Goal: Task Accomplishment & Management: Complete application form

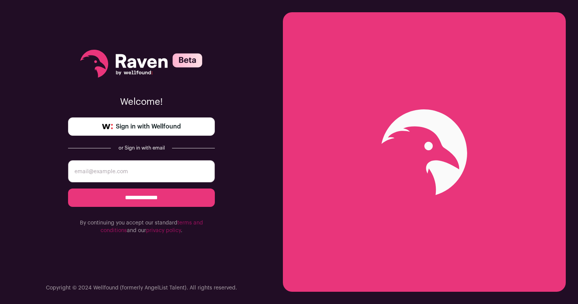
click at [160, 172] on input "email" at bounding box center [141, 171] width 147 height 22
type input "contactme@juliantglover.com"
click at [167, 129] on span "Sign in with Wellfound" at bounding box center [148, 126] width 65 height 9
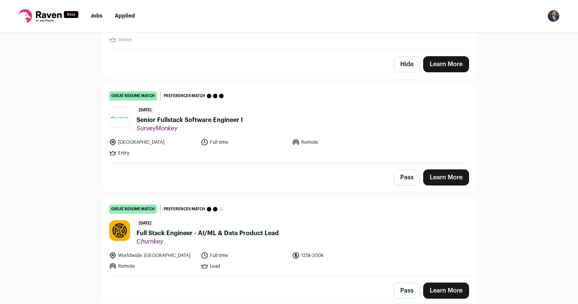
scroll to position [1399, 0]
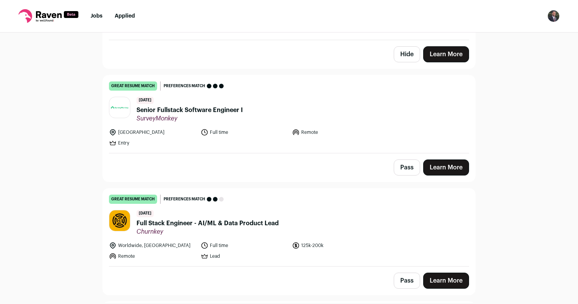
click at [264, 220] on span "Full Stack Engineer - AI/ML & Data Product Lead" at bounding box center [208, 223] width 142 height 9
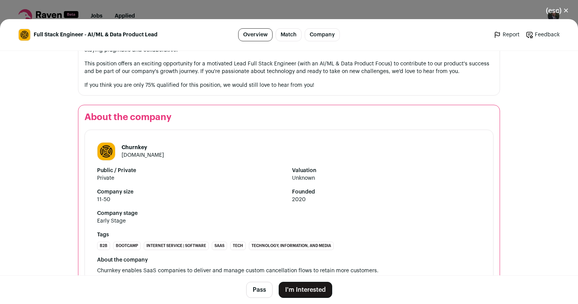
scroll to position [643, 0]
